Goal: Task Accomplishment & Management: Use online tool/utility

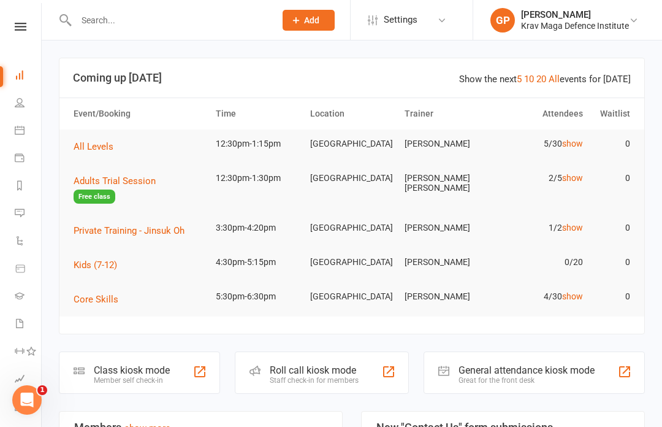
click at [26, 123] on link "Calendar" at bounding box center [29, 132] width 28 height 28
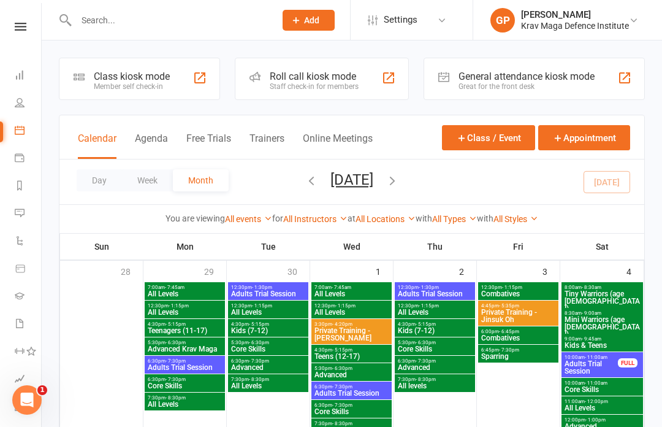
click at [159, 74] on div "Class kiosk mode" at bounding box center [132, 77] width 76 height 12
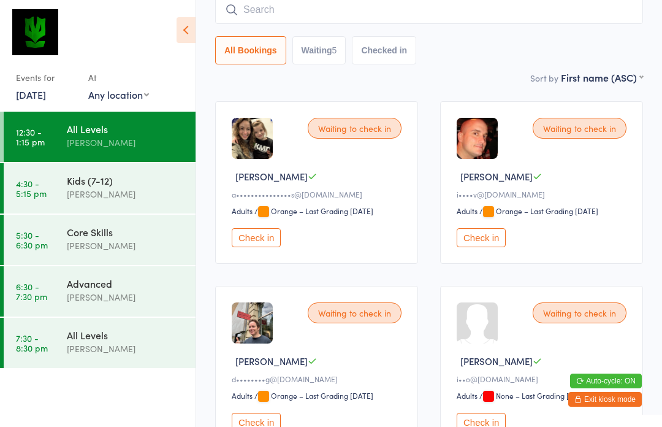
scroll to position [113, 0]
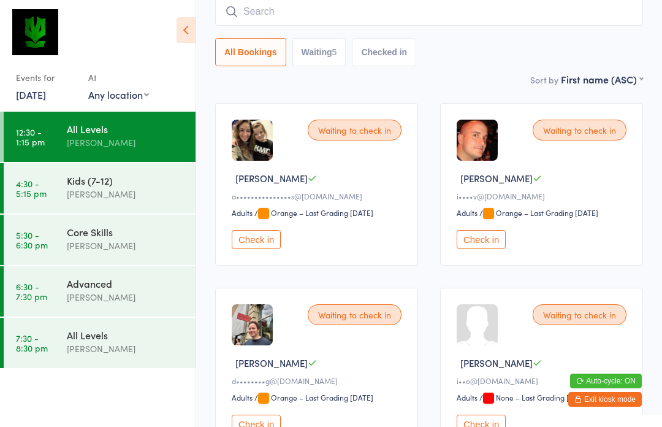
click at [310, 15] on input "search" at bounding box center [429, 12] width 428 height 28
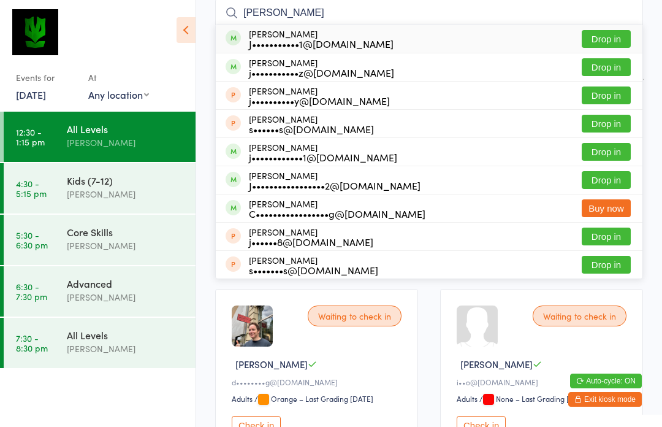
type input "James"
click at [616, 157] on button "Drop in" at bounding box center [606, 152] width 49 height 18
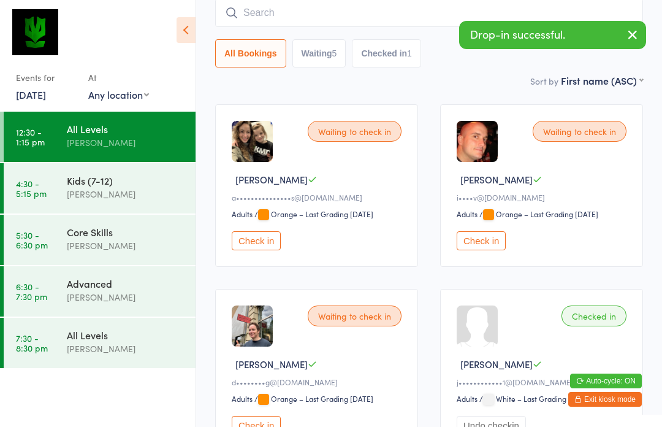
click at [464, 250] on button "Check in" at bounding box center [481, 240] width 49 height 19
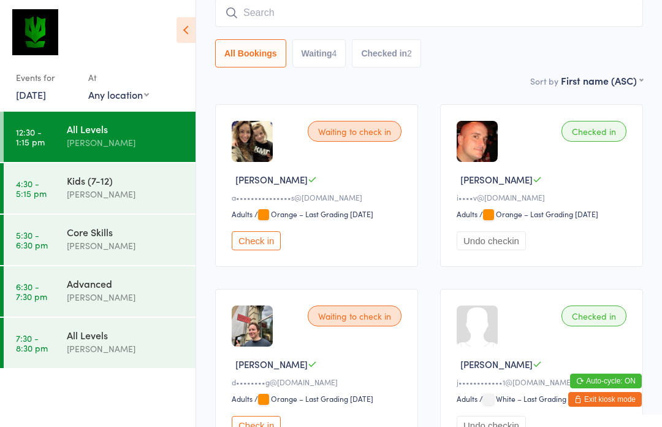
click at [331, 6] on input "search" at bounding box center [429, 13] width 428 height 28
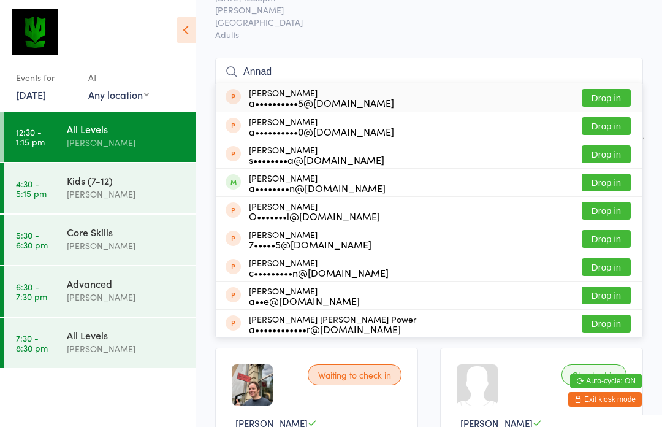
scroll to position [52, 0]
type input "Annad"
click at [497, 178] on div "Anna Dobkin a••••••••n@gmail.com Drop in" at bounding box center [429, 183] width 427 height 28
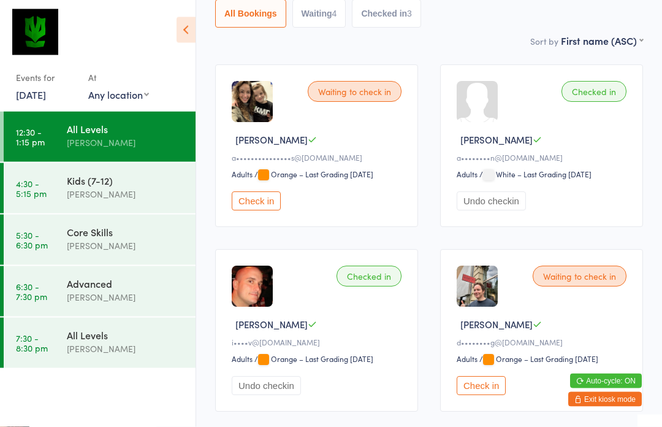
scroll to position [151, 0]
click at [484, 395] on button "Check in" at bounding box center [481, 385] width 49 height 19
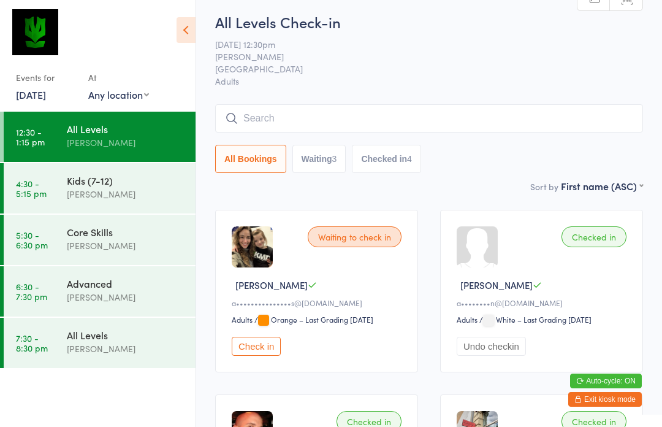
scroll to position [5, 0]
click at [507, 132] on input "search" at bounding box center [429, 119] width 428 height 28
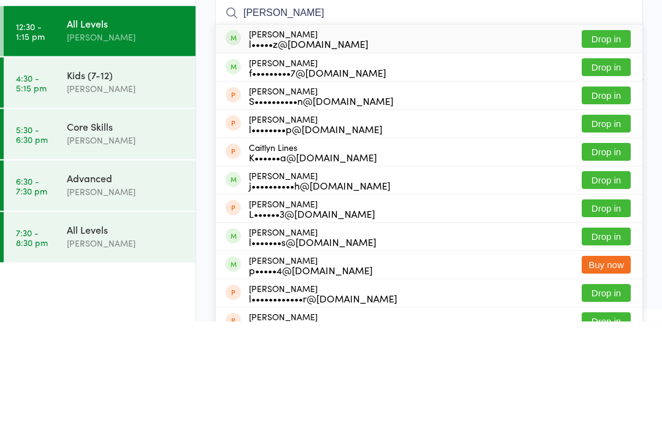
type input "Lin"
click at [614, 136] on button "Drop in" at bounding box center [606, 145] width 49 height 18
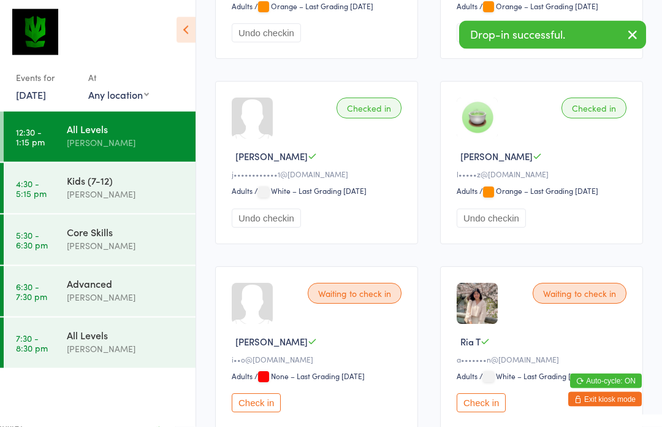
scroll to position [503, 0]
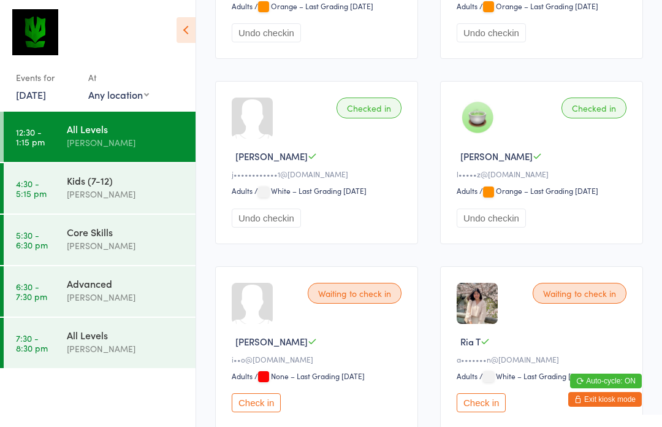
click at [615, 302] on div "Waiting to check in" at bounding box center [580, 293] width 94 height 21
click at [598, 304] on div "Waiting to check in" at bounding box center [580, 293] width 94 height 21
click at [595, 304] on div "Waiting to check in" at bounding box center [580, 293] width 94 height 21
click at [605, 304] on div "Waiting to check in" at bounding box center [580, 293] width 94 height 21
click at [603, 304] on div "Waiting to check in" at bounding box center [580, 293] width 94 height 21
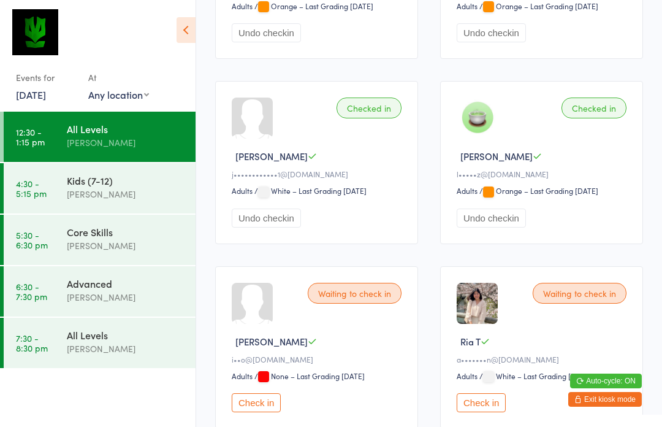
click at [613, 364] on div "a•••••••n@gmail.com" at bounding box center [544, 359] width 174 height 10
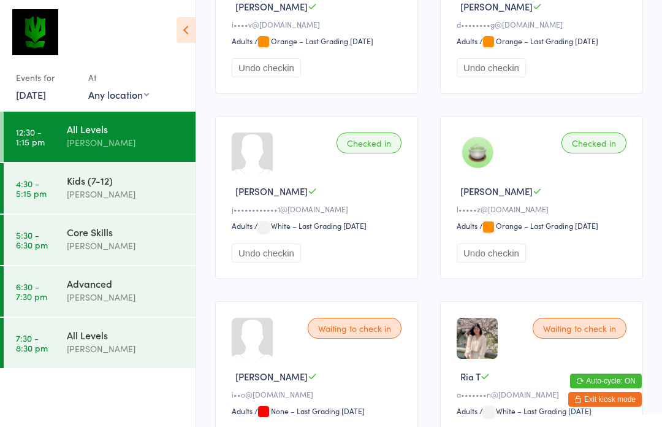
scroll to position [572, 0]
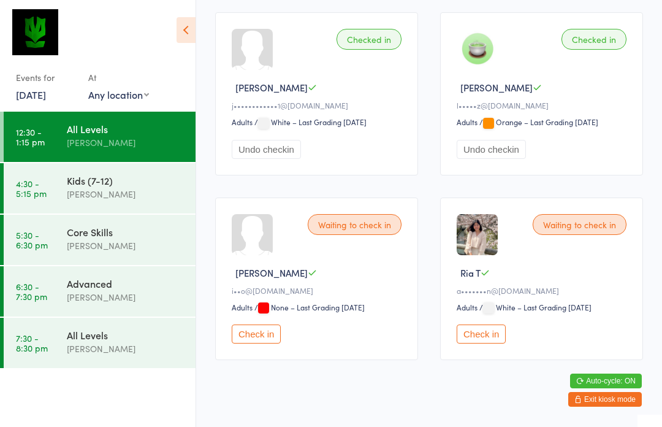
click at [575, 234] on div "Waiting to check in" at bounding box center [580, 224] width 94 height 21
click at [583, 235] on div "Waiting to check in" at bounding box center [580, 224] width 94 height 21
click at [121, 192] on div "[PERSON_NAME]" at bounding box center [126, 194] width 118 height 14
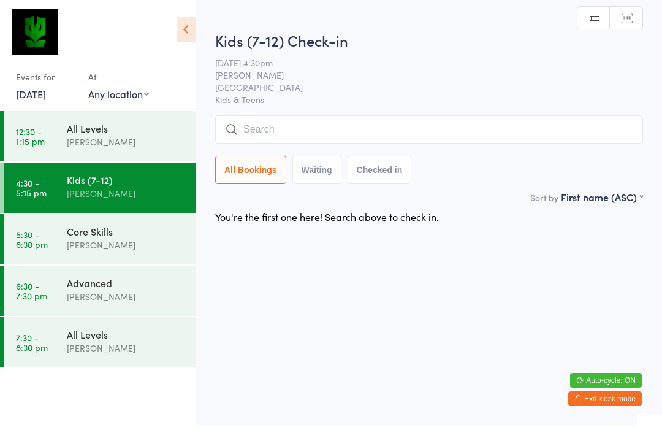
click at [114, 120] on div "All Levels Giacomo Palladin" at bounding box center [131, 136] width 129 height 48
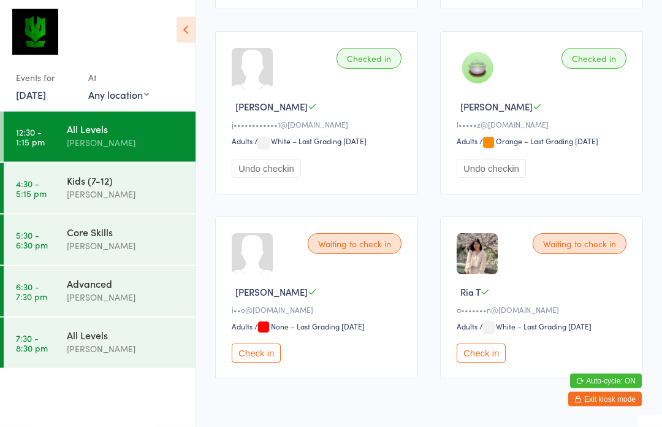
scroll to position [572, 0]
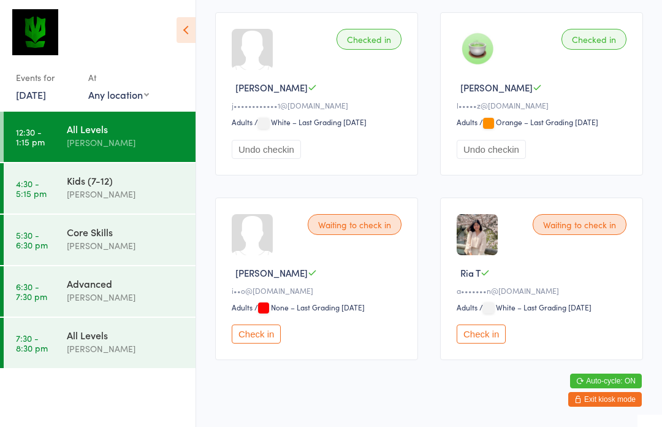
click at [585, 235] on div "Waiting to check in" at bounding box center [580, 224] width 94 height 21
click at [582, 235] on div "Waiting to check in" at bounding box center [580, 224] width 94 height 21
click at [589, 235] on div "Waiting to check in" at bounding box center [580, 224] width 94 height 21
click at [592, 235] on div "Waiting to check in" at bounding box center [580, 224] width 94 height 21
click at [603, 235] on div "Waiting to check in" at bounding box center [580, 224] width 94 height 21
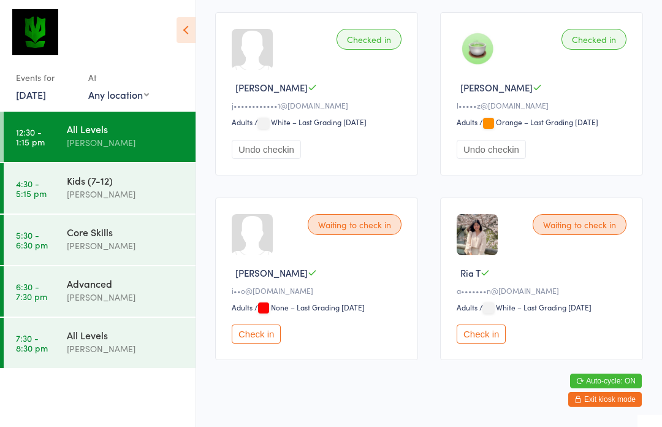
click at [606, 235] on div "Waiting to check in" at bounding box center [580, 224] width 94 height 21
click at [566, 253] on div "Waiting to check in Ria T a•••••••n@gmail.com Adults Adults / White – Last Grad…" at bounding box center [541, 278] width 203 height 162
click at [618, 235] on div "Waiting to check in" at bounding box center [580, 224] width 94 height 21
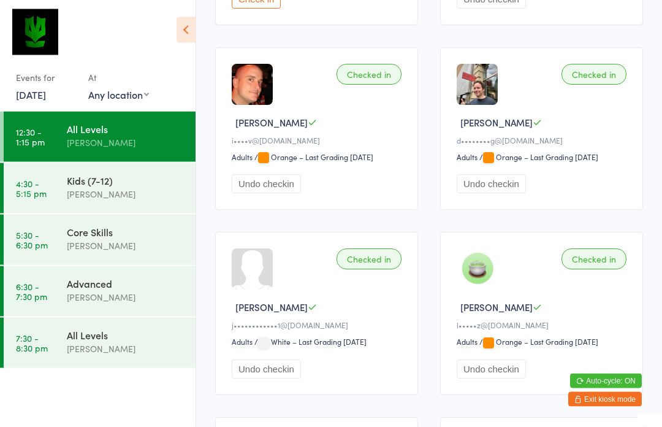
scroll to position [0, 0]
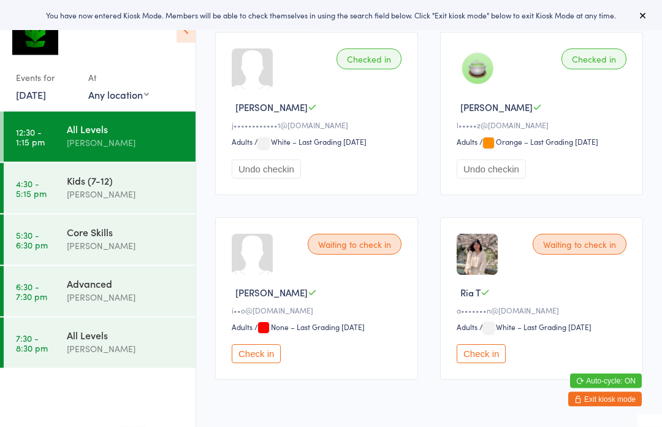
scroll to position [572, 0]
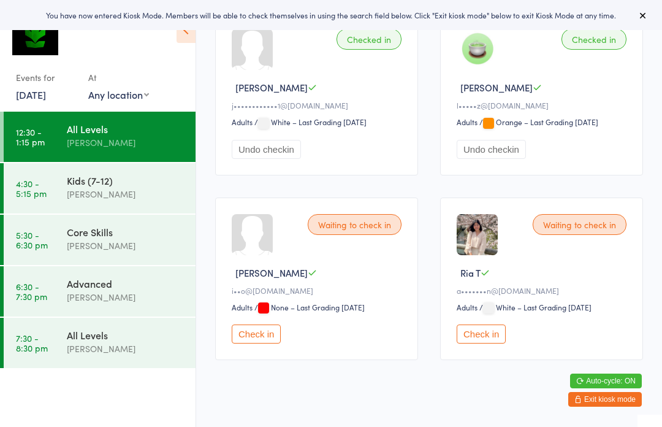
click at [603, 235] on div "Waiting to check in" at bounding box center [580, 224] width 94 height 21
click at [600, 235] on div "Waiting to check in" at bounding box center [580, 224] width 94 height 21
click at [601, 235] on div "Waiting to check in" at bounding box center [580, 224] width 94 height 21
click at [496, 343] on button "Check in" at bounding box center [481, 333] width 49 height 19
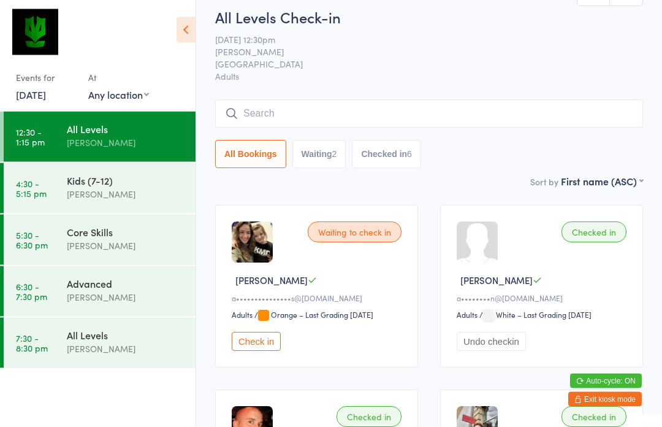
scroll to position [0, 0]
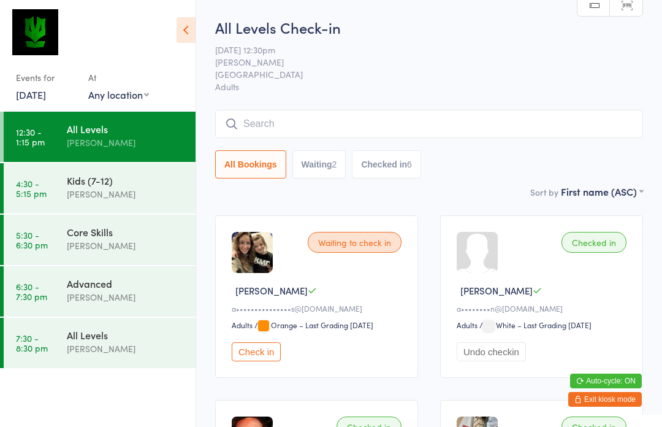
click at [503, 130] on input "search" at bounding box center [429, 124] width 428 height 28
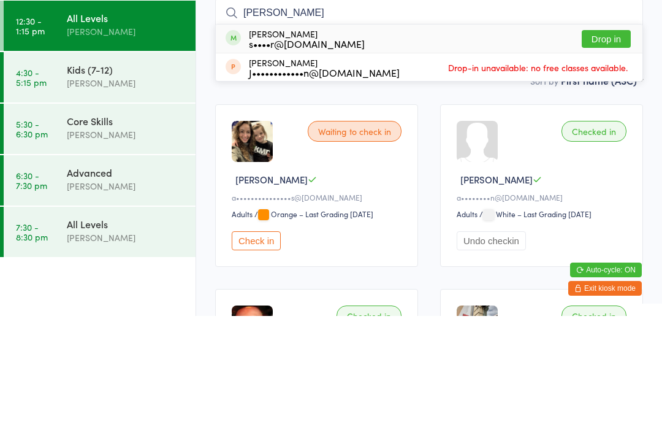
type input "Sudip"
click at [622, 141] on button "Drop in" at bounding box center [606, 150] width 49 height 18
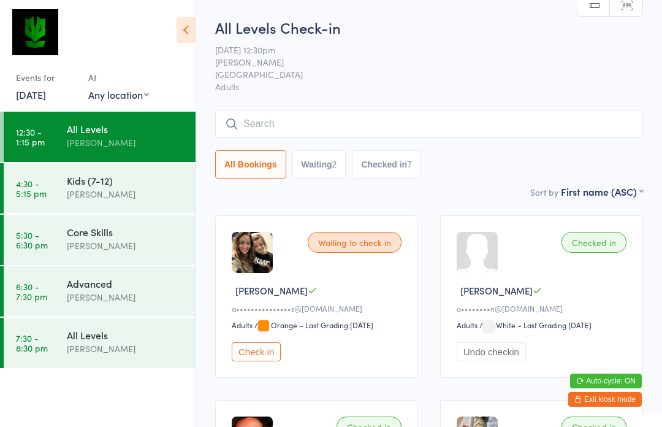
click at [262, 353] on button "Check in" at bounding box center [256, 351] width 49 height 19
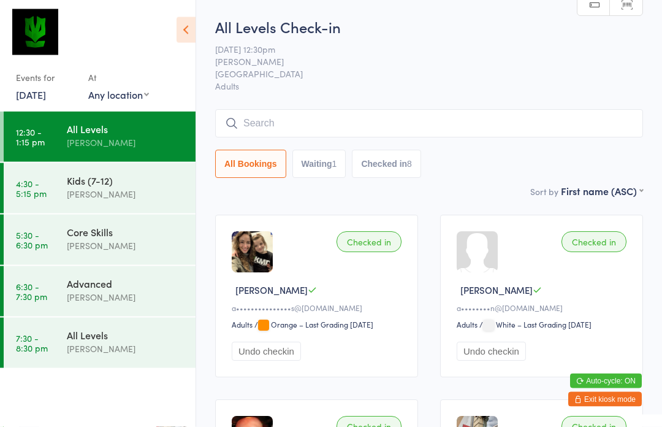
click at [268, 119] on input "search" at bounding box center [429, 124] width 428 height 28
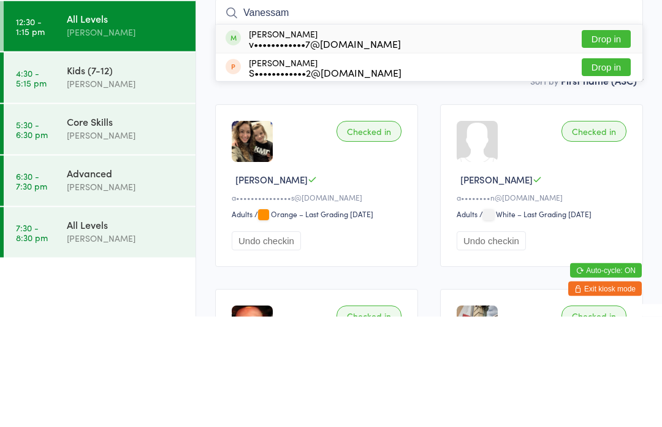
type input "Vanessam"
click at [611, 141] on button "Drop in" at bounding box center [606, 150] width 49 height 18
